Goal: Information Seeking & Learning: Learn about a topic

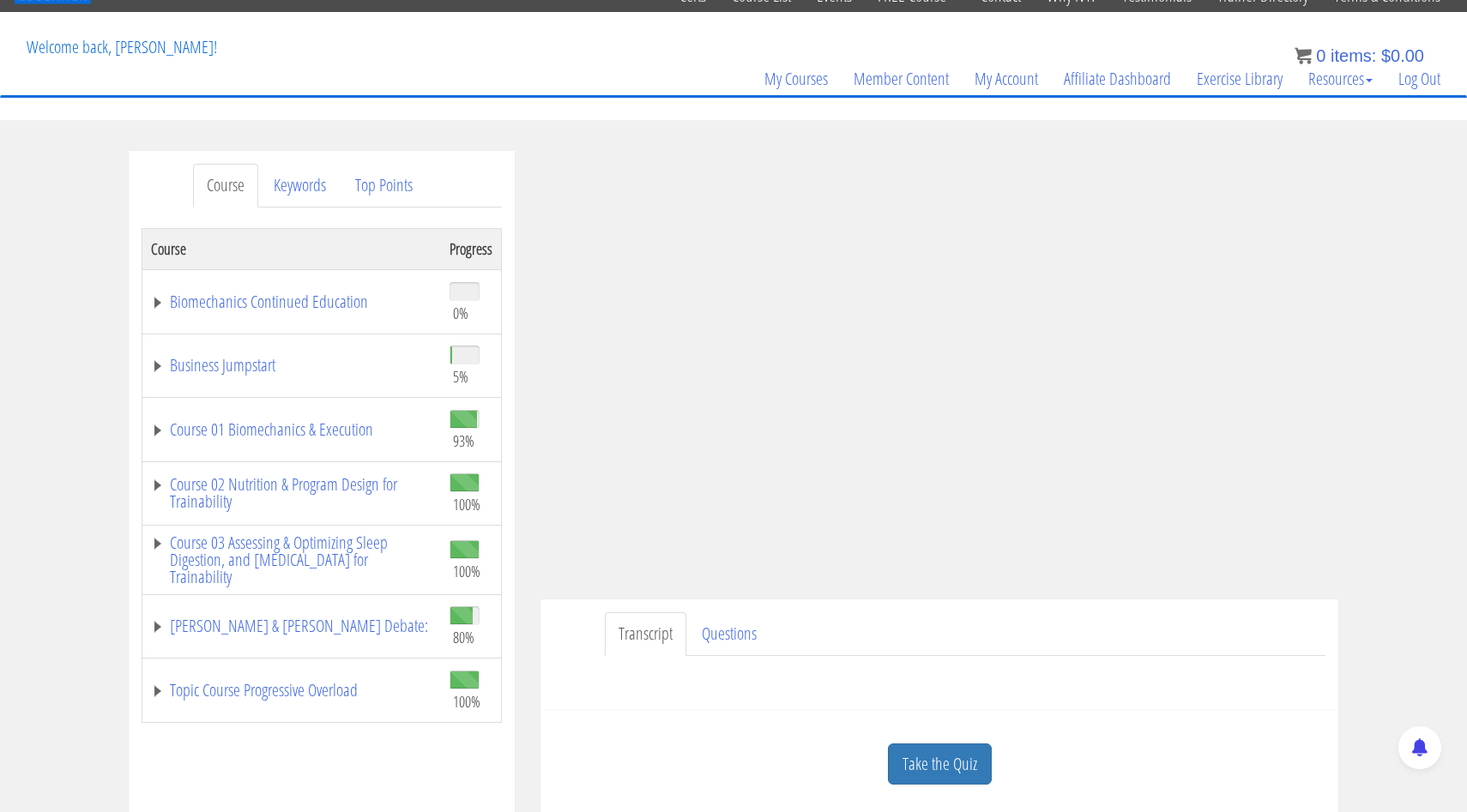
scroll to position [76, 0]
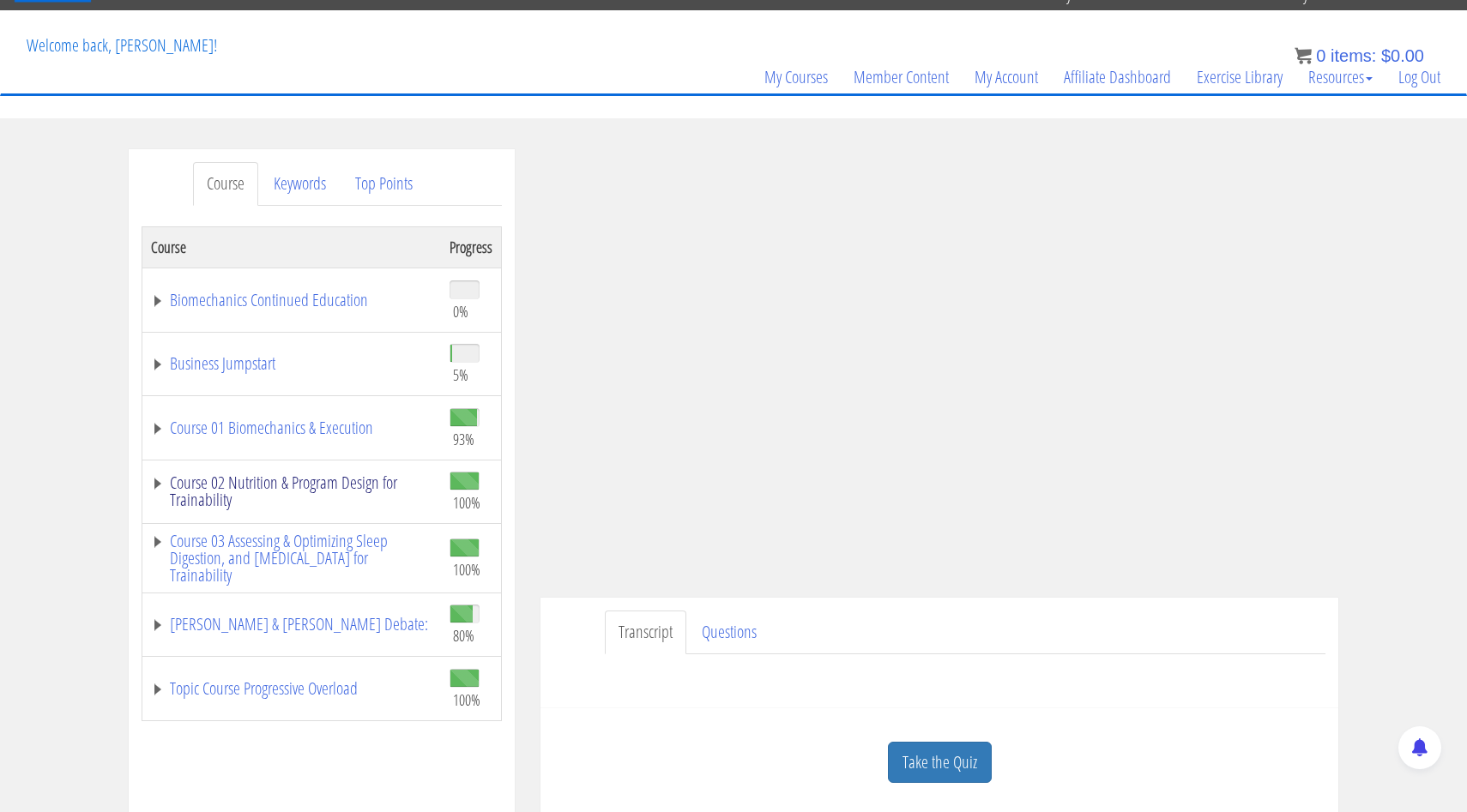
click at [164, 496] on link "Course 02 Nutrition & Program Design for Trainability" at bounding box center [291, 491] width 281 height 35
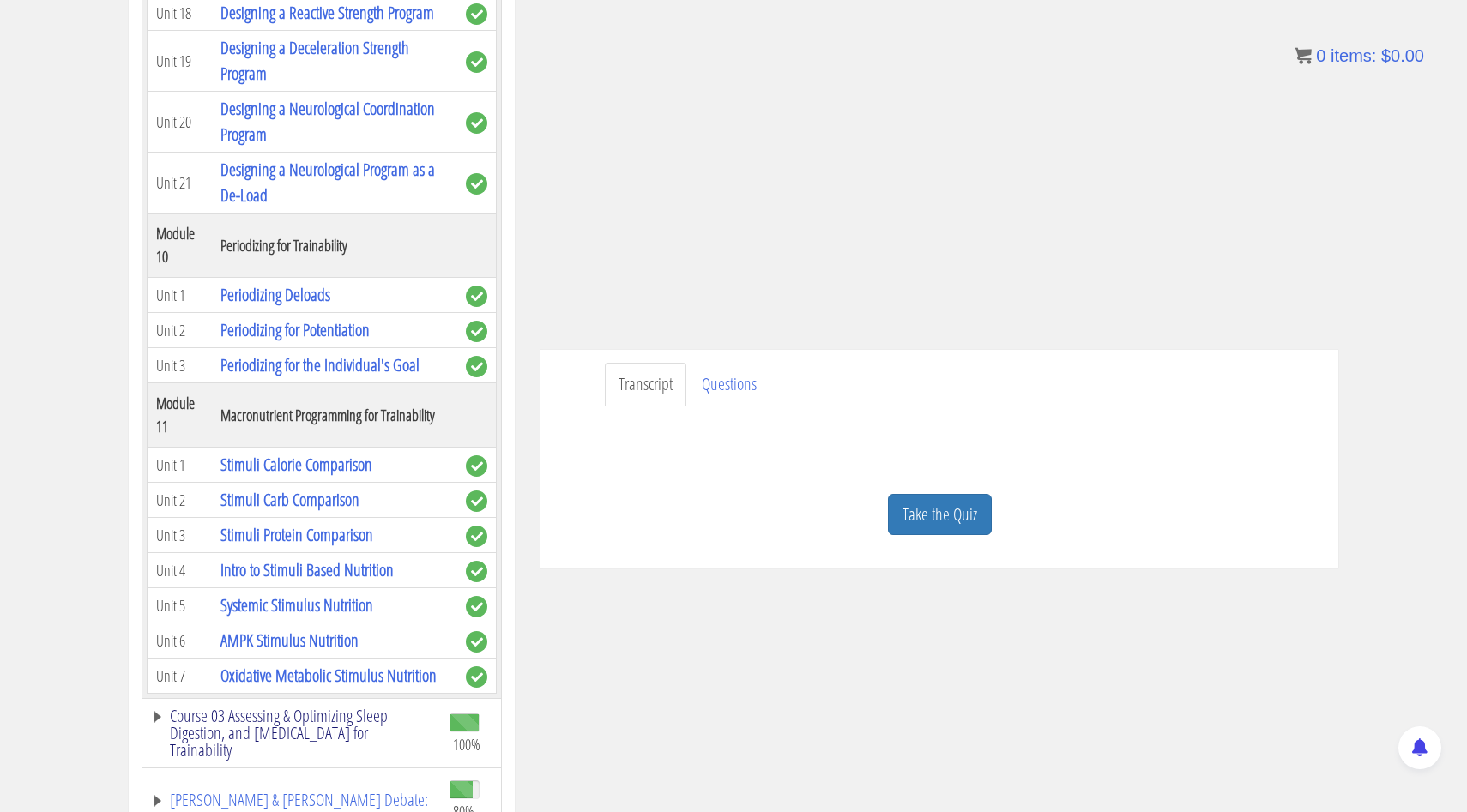
scroll to position [4092, 0]
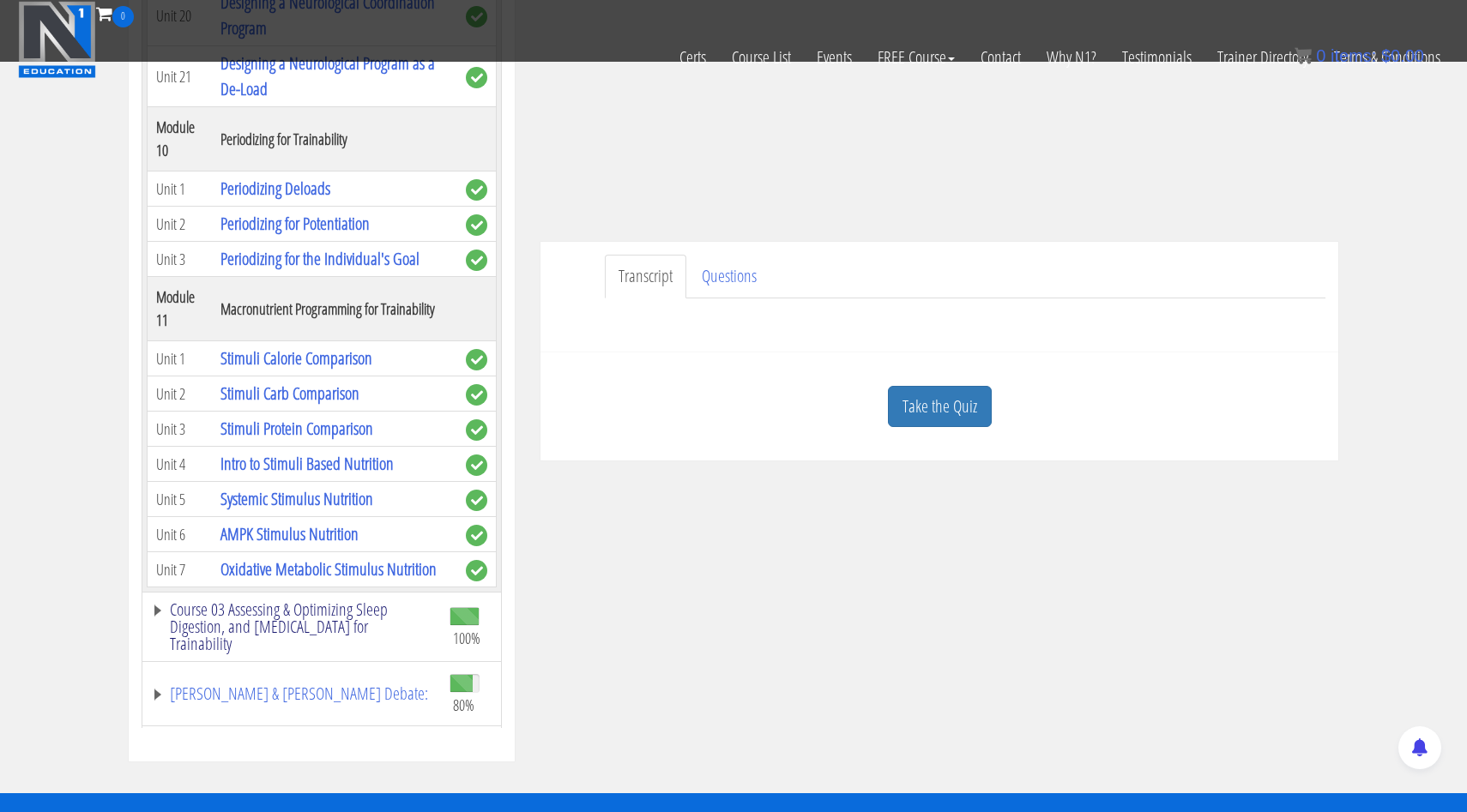
click at [159, 601] on link "Course 03 Assessing & Optimizing Sleep Digestion, and [MEDICAL_DATA] for Traina…" at bounding box center [291, 626] width 281 height 51
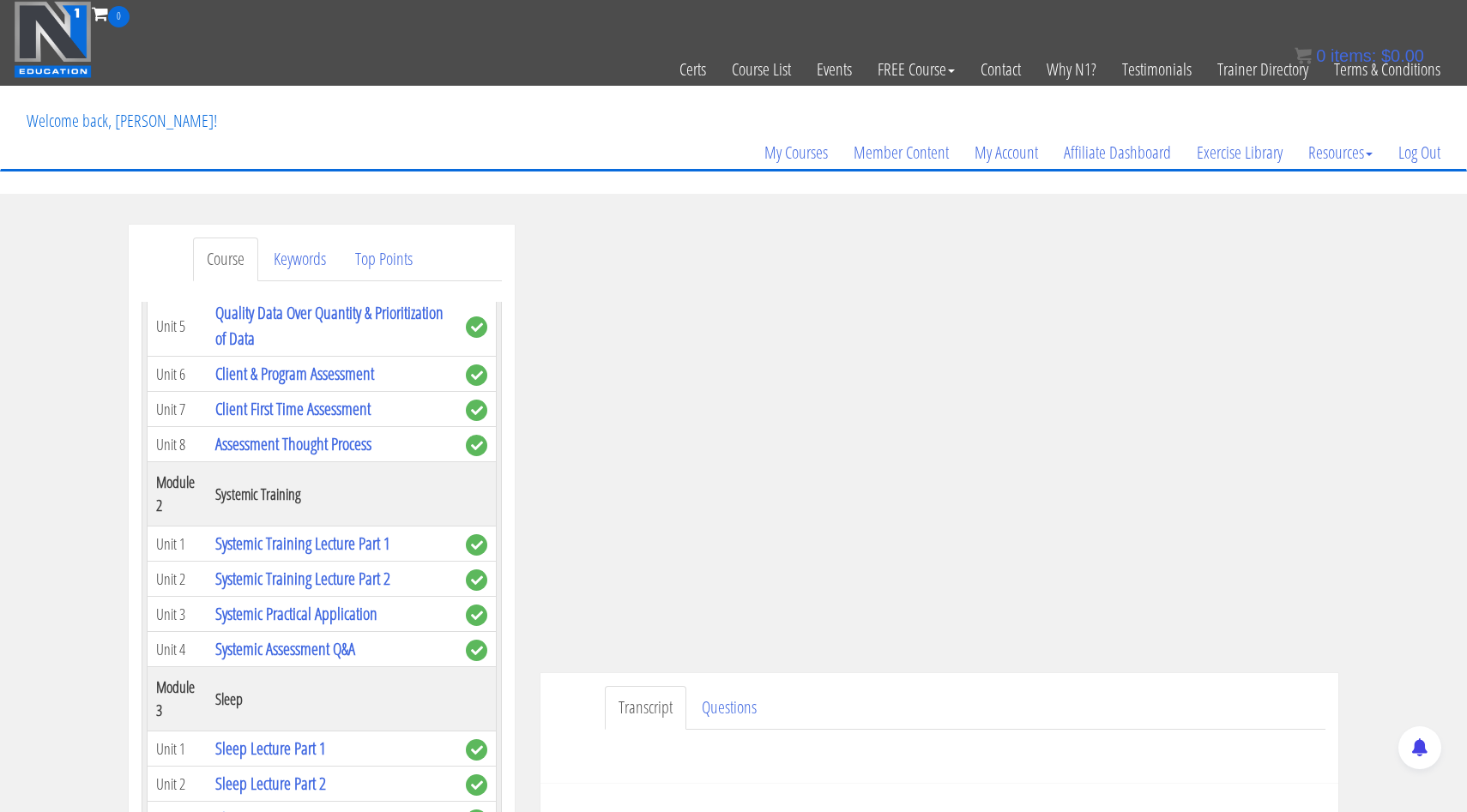
scroll to position [5155, 0]
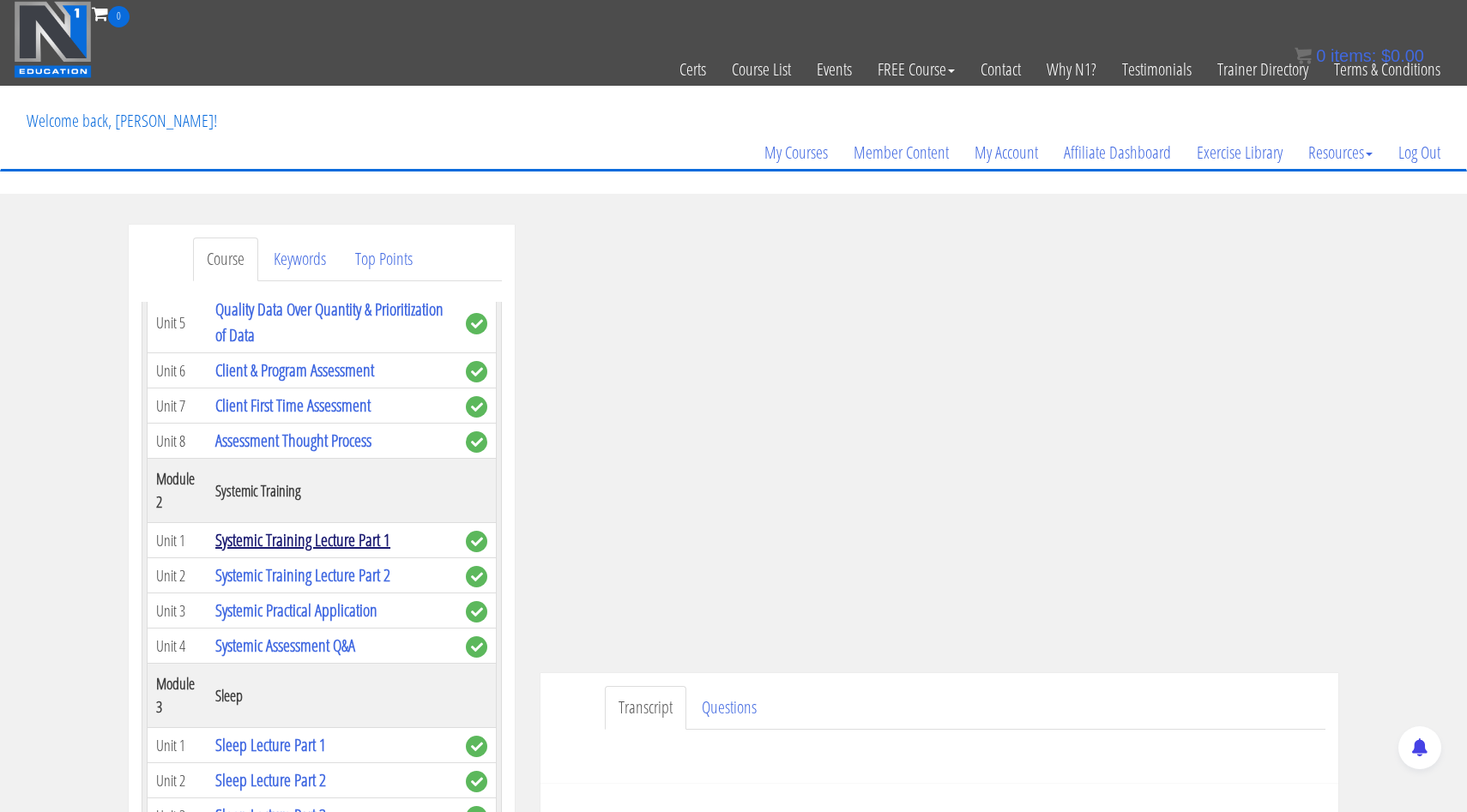
click at [372, 528] on link "Systemic Training Lecture Part 1" at bounding box center [303, 539] width 175 height 23
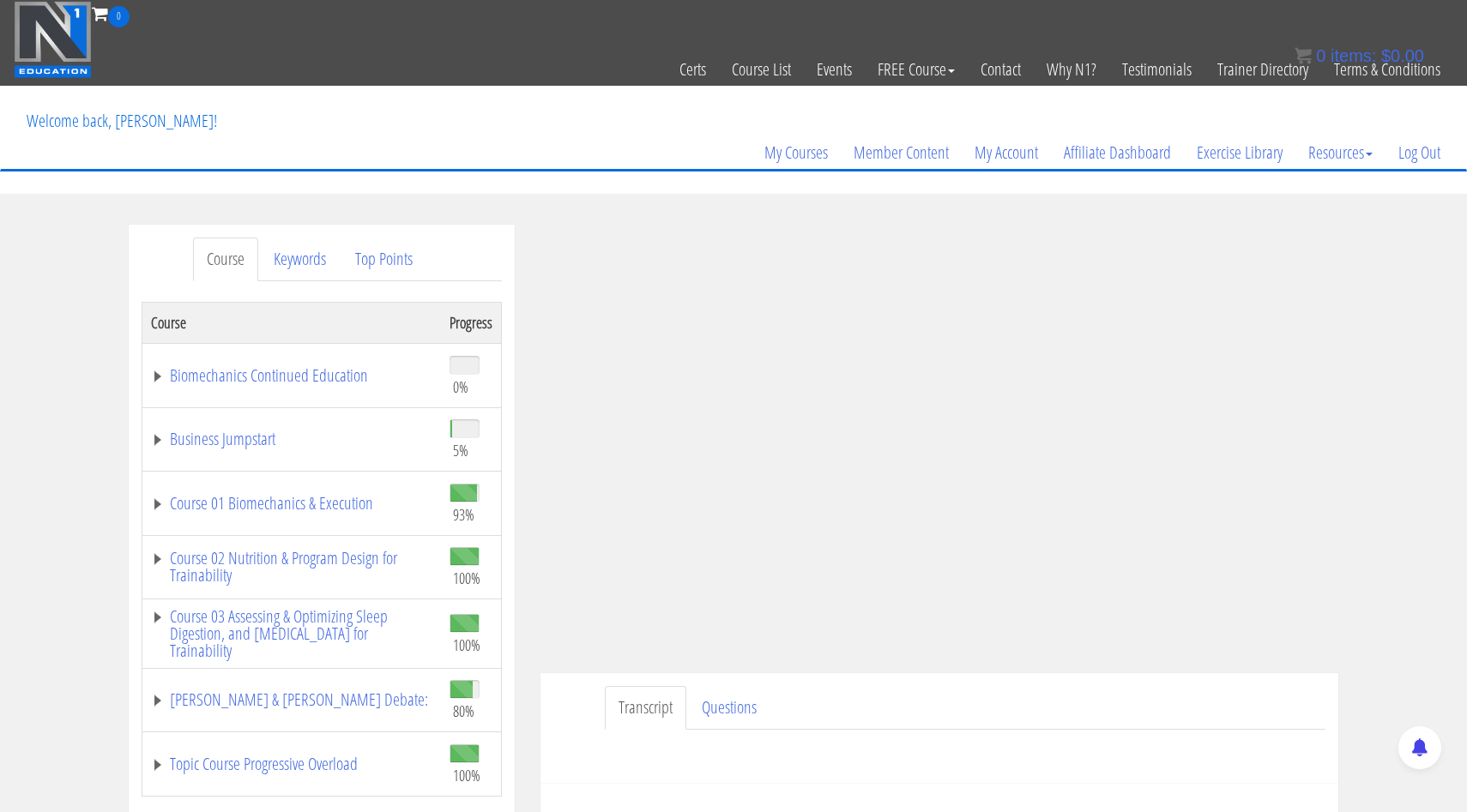
click at [371, 463] on td "Business Jumpstart" at bounding box center [292, 439] width 300 height 64
click at [170, 552] on link "Course 02 Nutrition & Program Design for Trainability" at bounding box center [291, 567] width 281 height 35
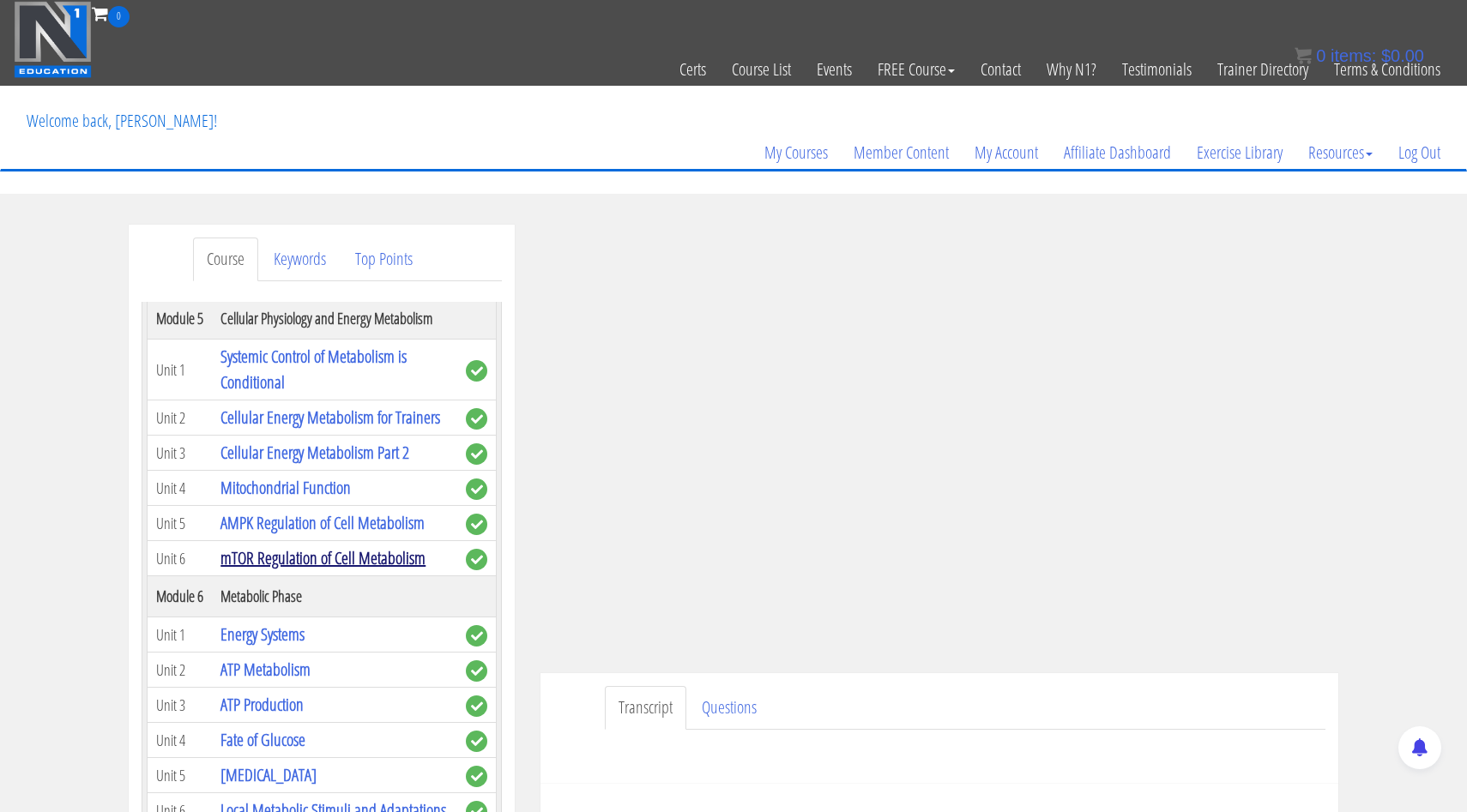
scroll to position [984, 0]
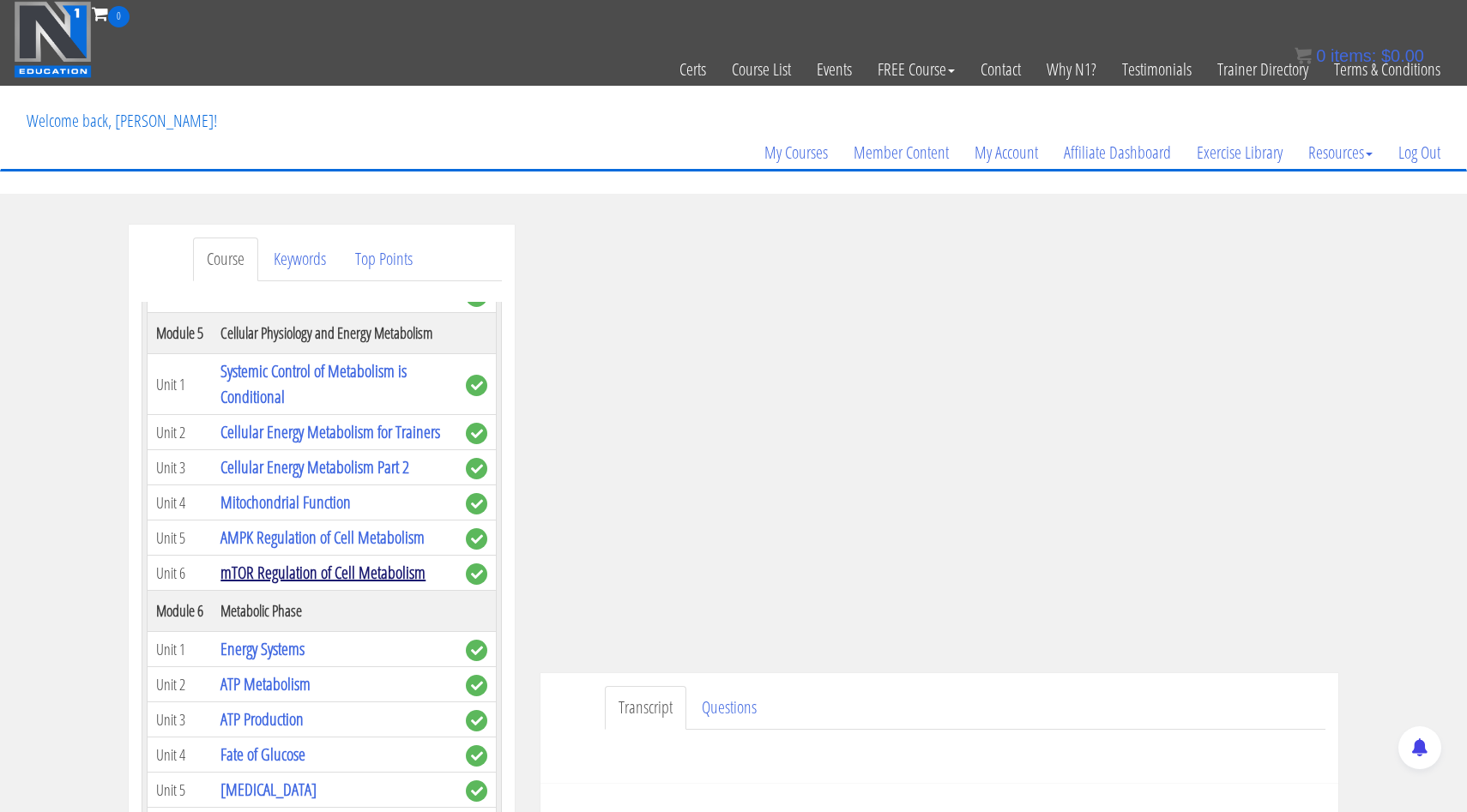
click at [292, 581] on link "mTOR Regulation of Cell Metabolism" at bounding box center [323, 572] width 205 height 23
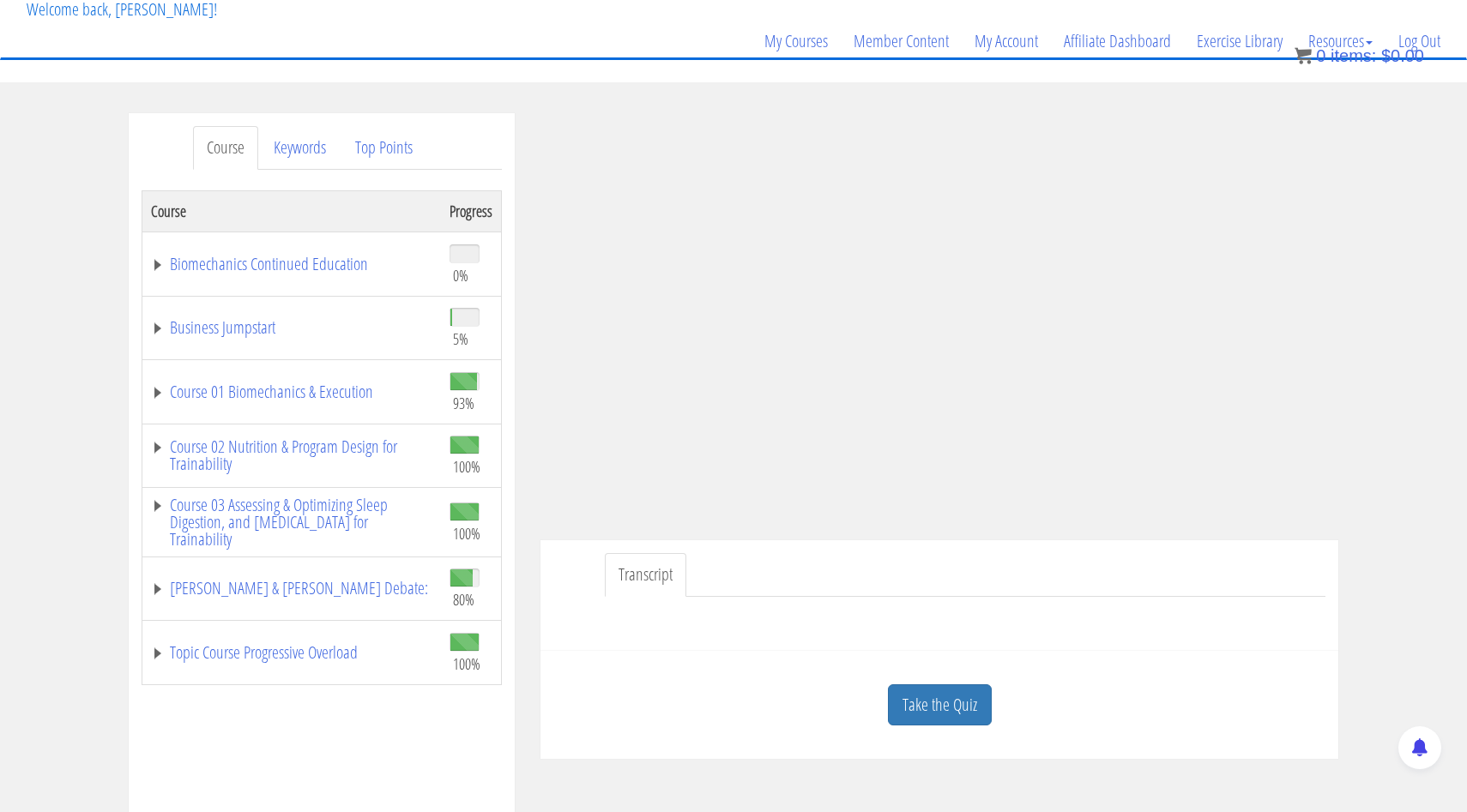
scroll to position [133, 0]
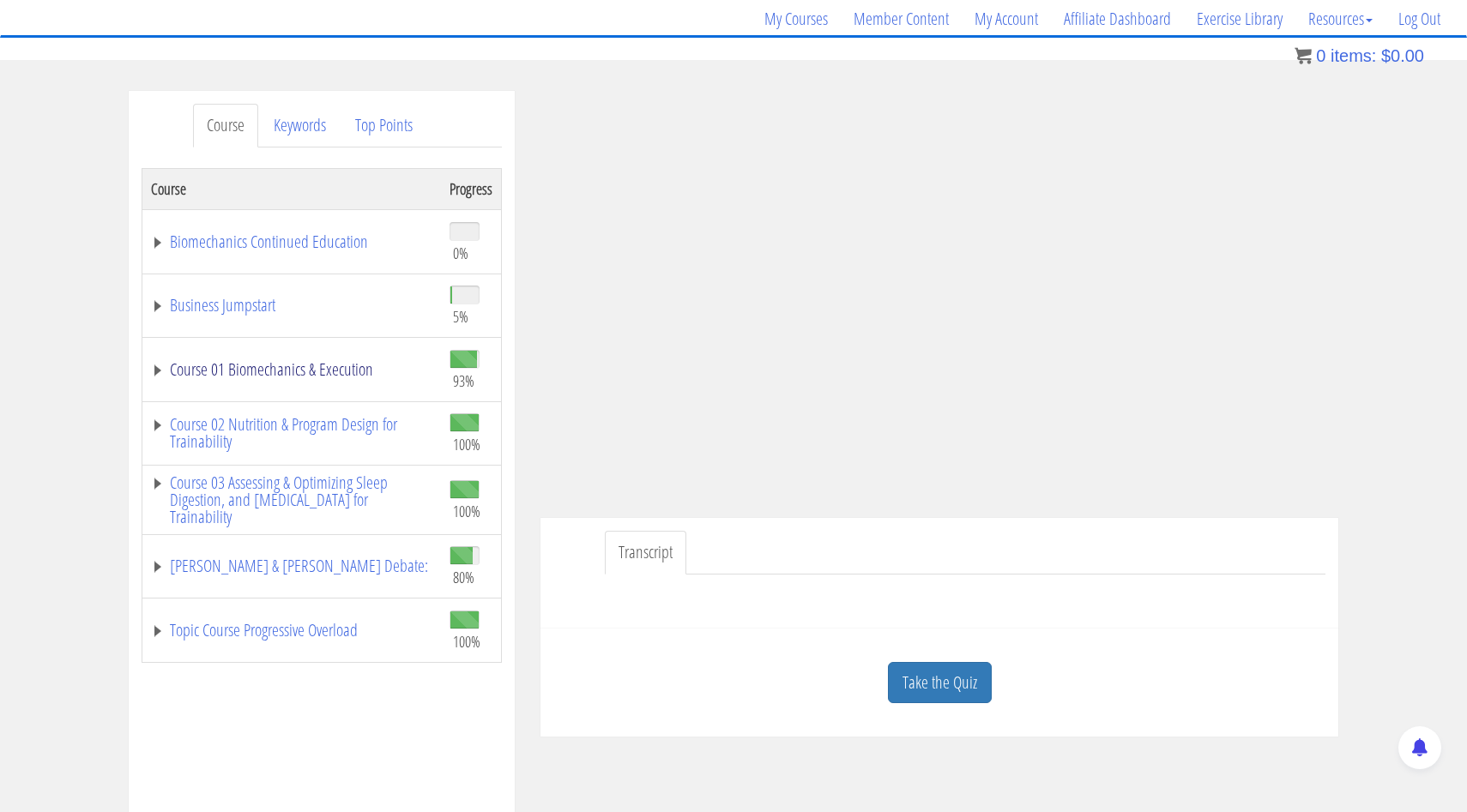
click at [158, 370] on link "Course 01 Biomechanics & Execution" at bounding box center [291, 370] width 281 height 17
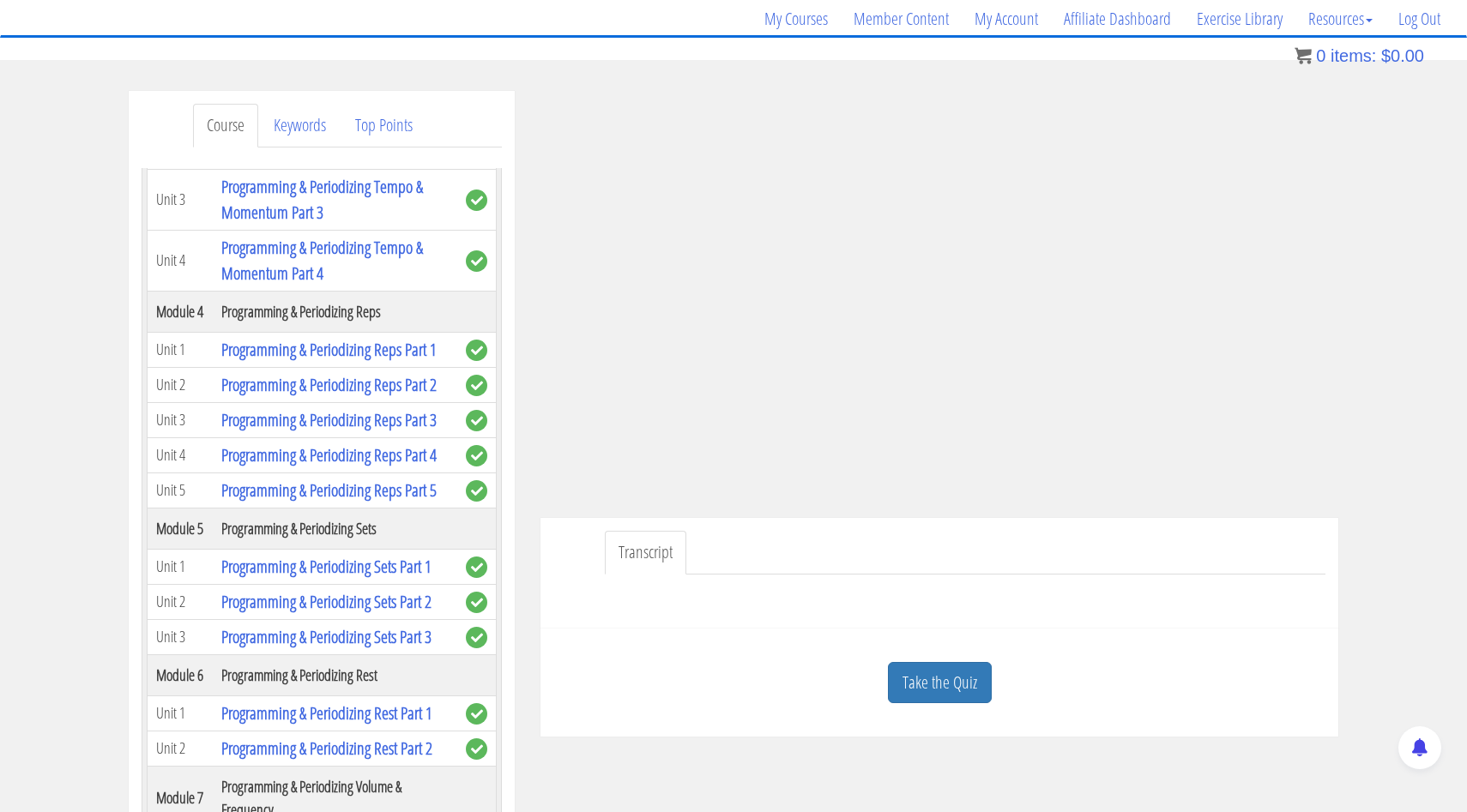
scroll to position [1424, 0]
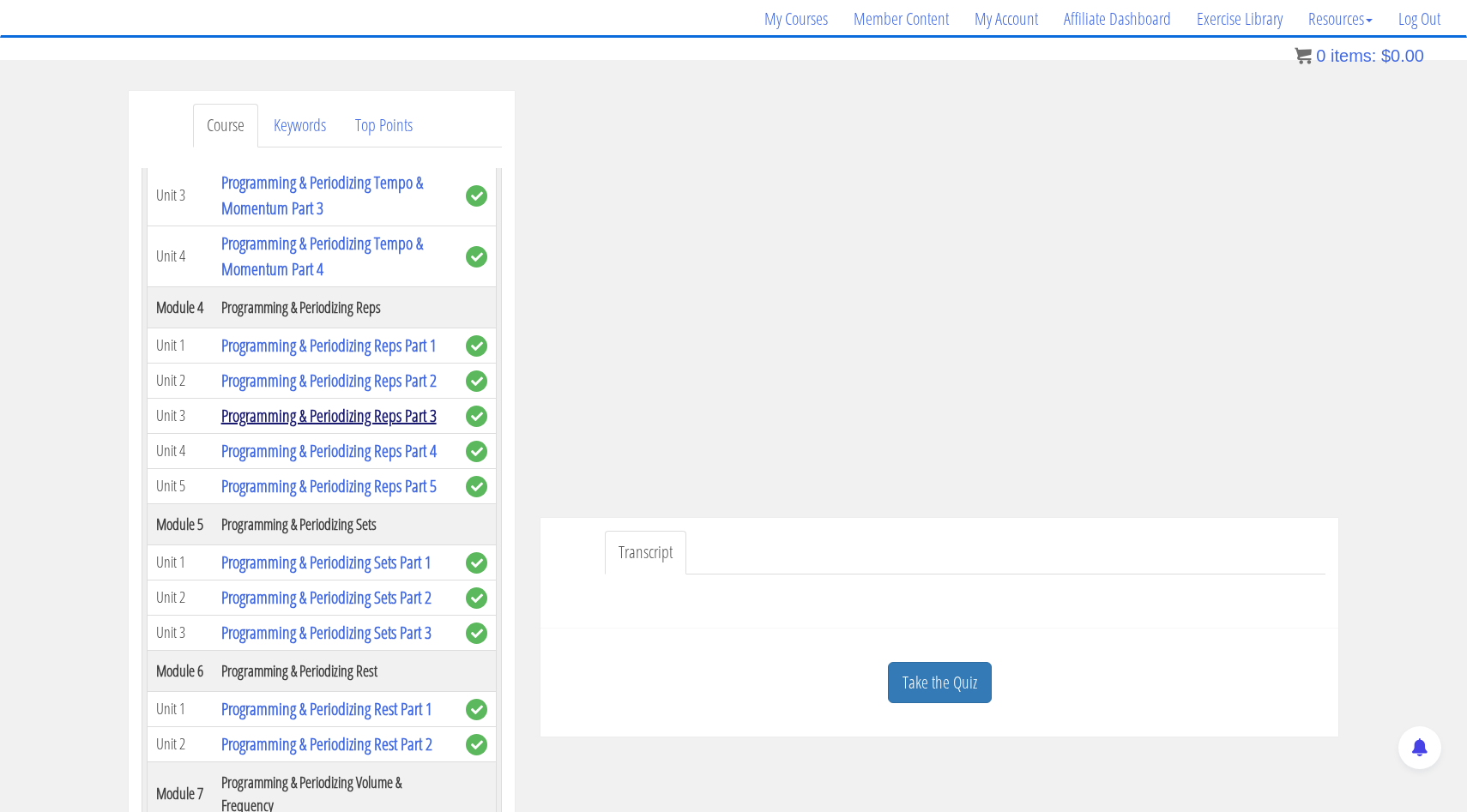
click at [332, 421] on link "Programming & Periodizing Reps Part 3" at bounding box center [329, 415] width 216 height 23
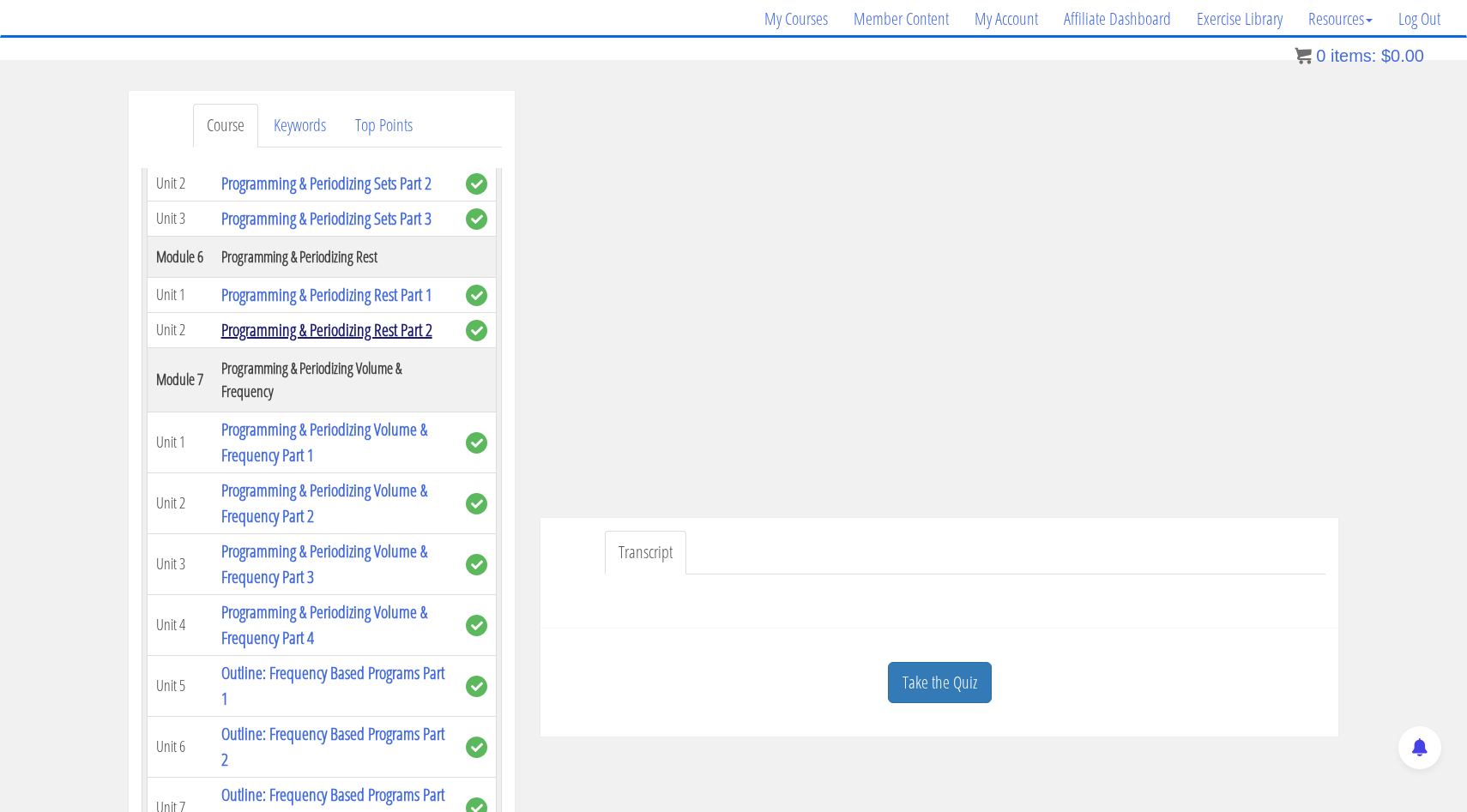
scroll to position [1846, 0]
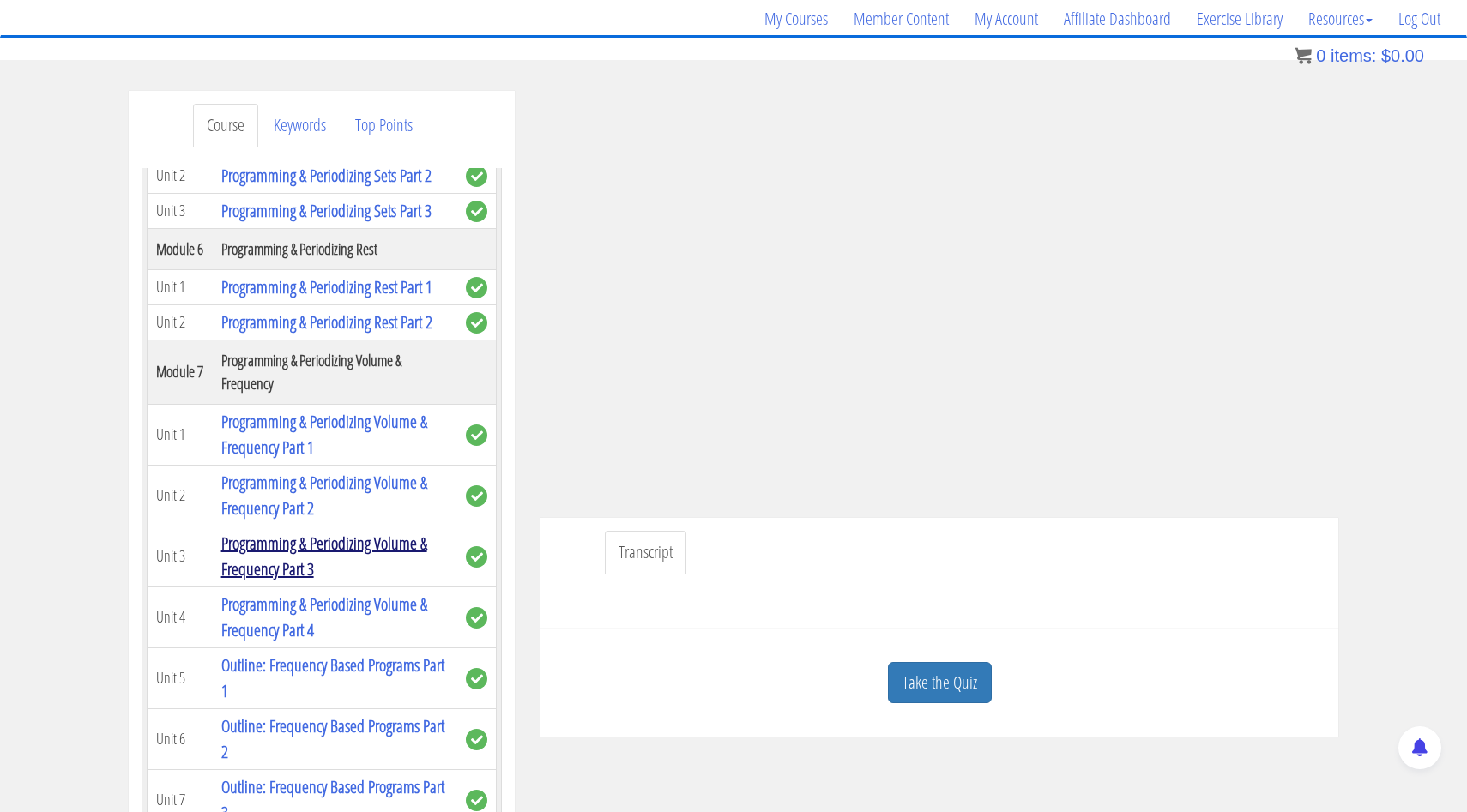
click at [313, 558] on link "Programming & Periodizing Volume & Frequency Part 3" at bounding box center [324, 556] width 206 height 49
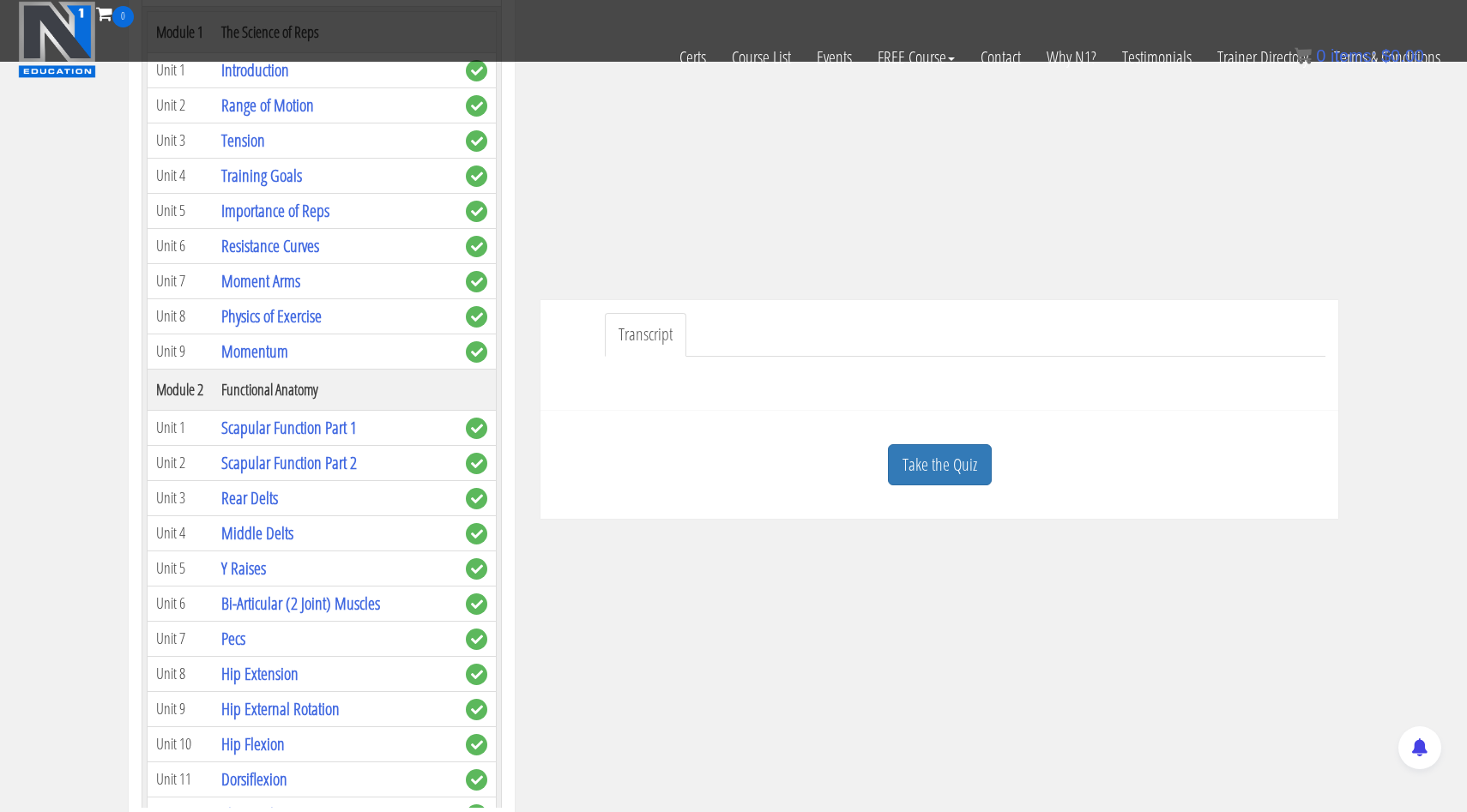
scroll to position [0, 0]
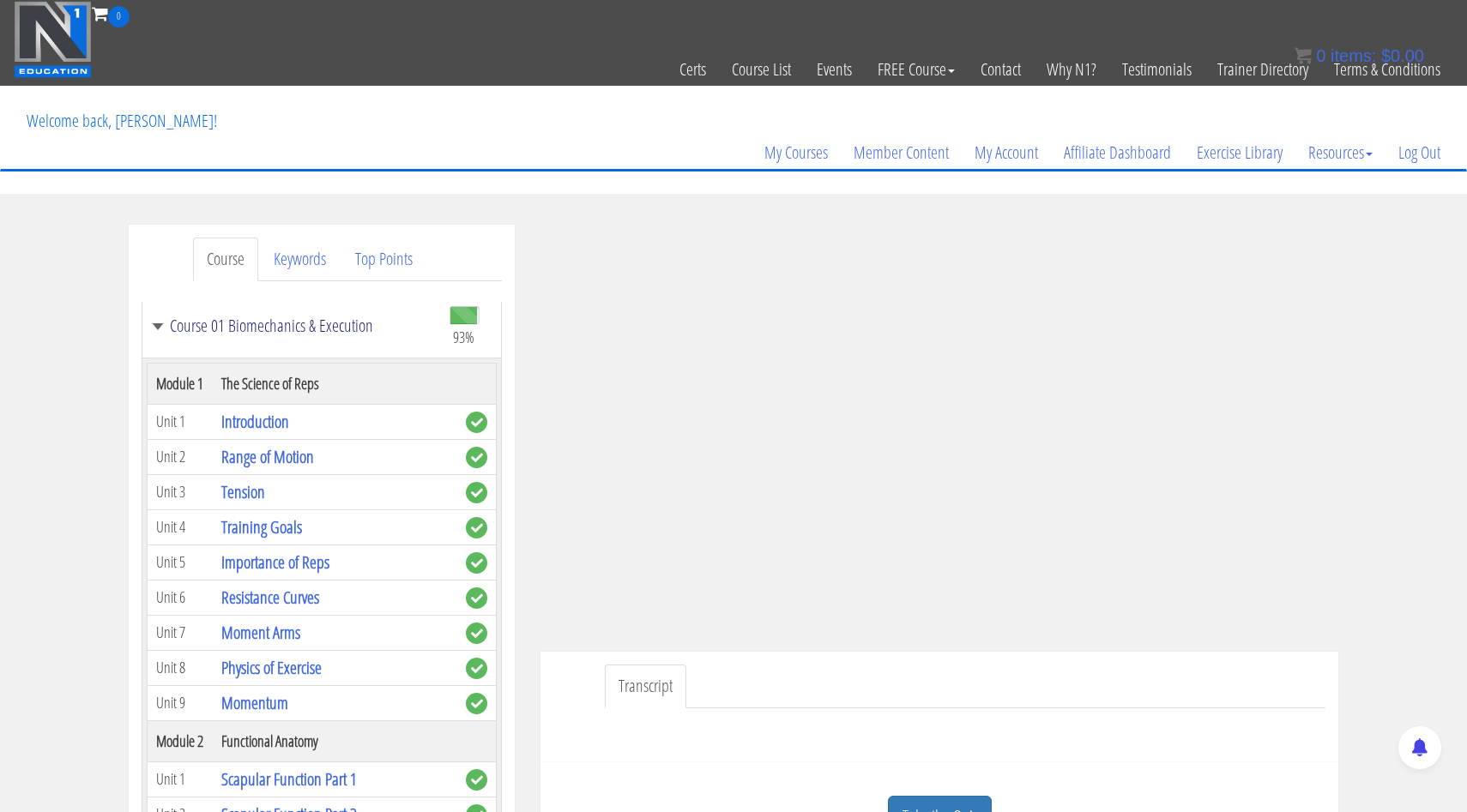
click at [156, 321] on link "Course 01 Biomechanics & Execution" at bounding box center [291, 326] width 281 height 17
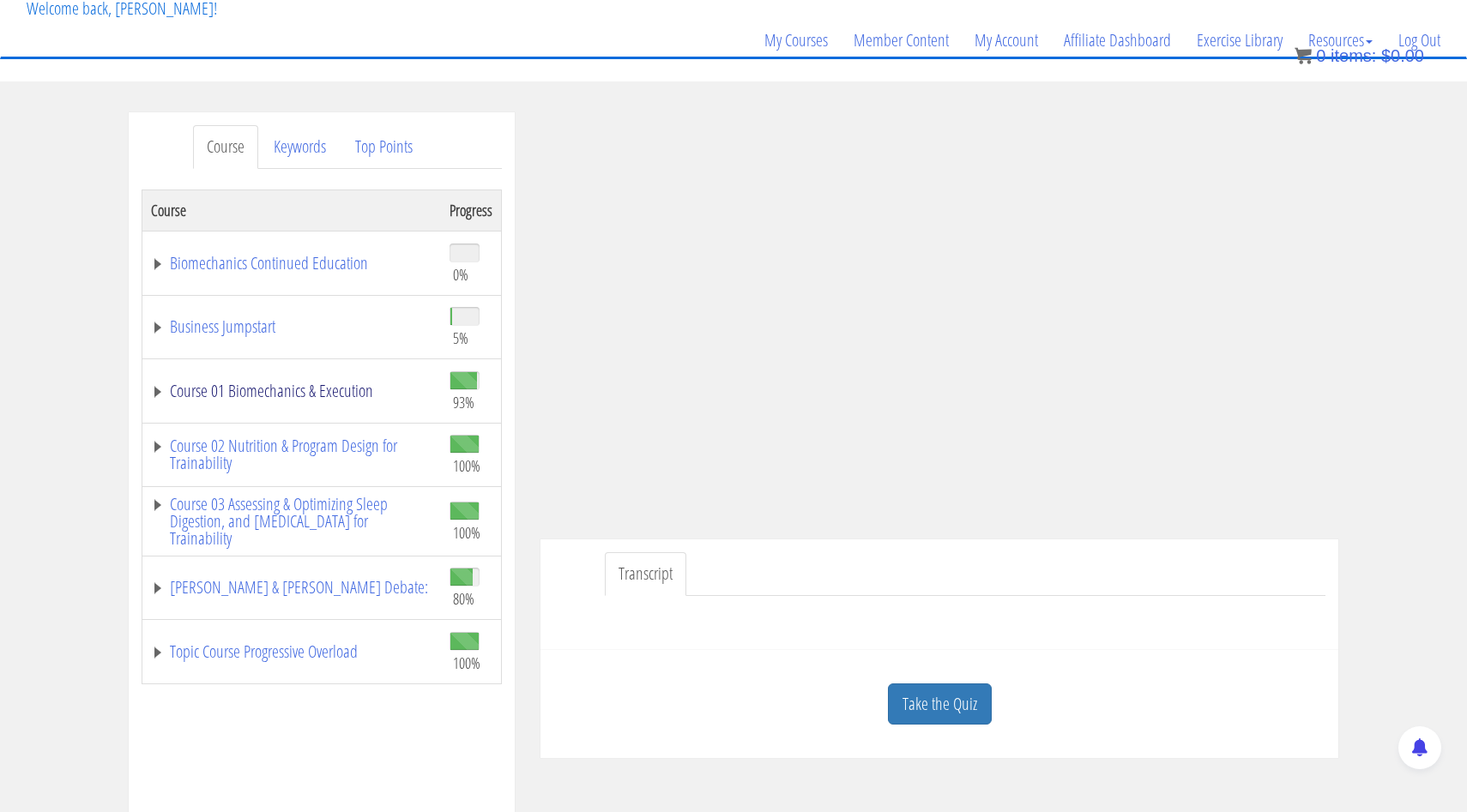
scroll to position [114, 0]
click at [160, 436] on link "Course 02 Nutrition & Program Design for Trainability" at bounding box center [291, 453] width 281 height 35
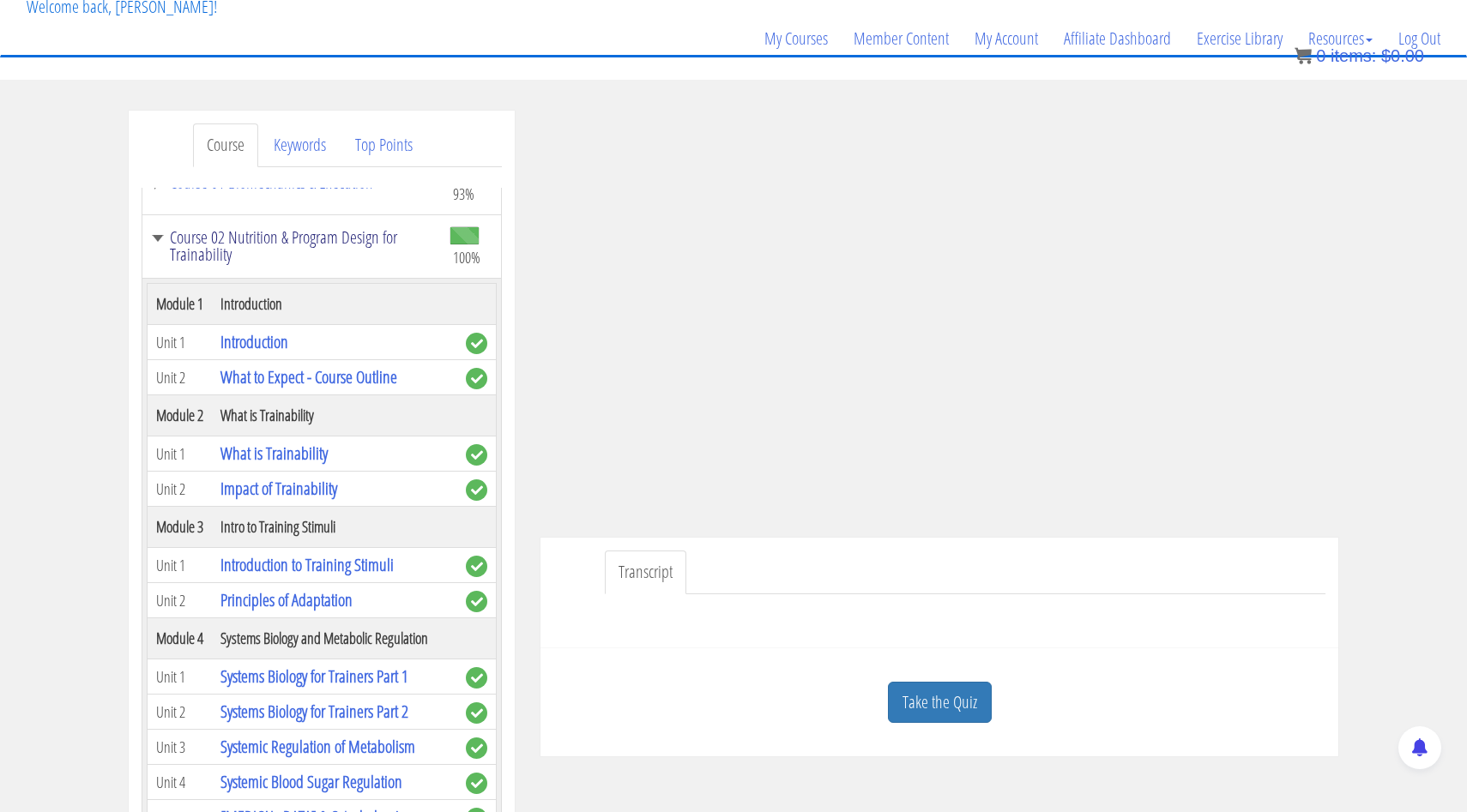
scroll to position [1047, 0]
